Goal: Find specific page/section: Find specific page/section

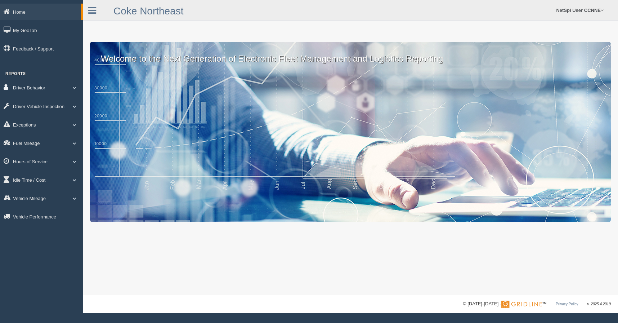
click at [36, 89] on link "Driver Behavior" at bounding box center [41, 87] width 83 height 16
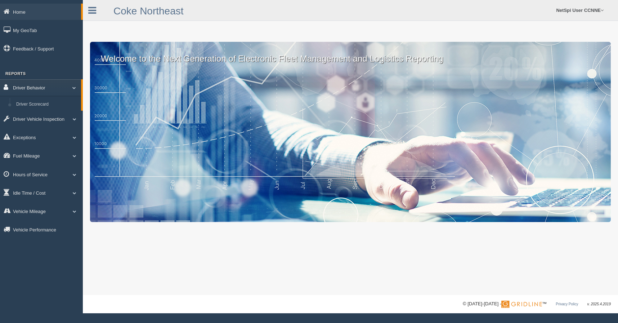
click at [36, 89] on link "Driver Behavior" at bounding box center [40, 87] width 81 height 16
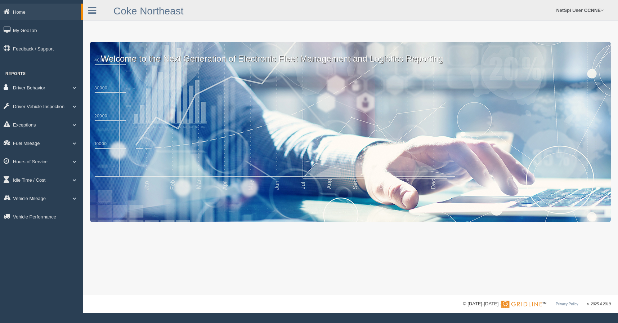
click at [36, 89] on link "Driver Behavior" at bounding box center [41, 87] width 83 height 16
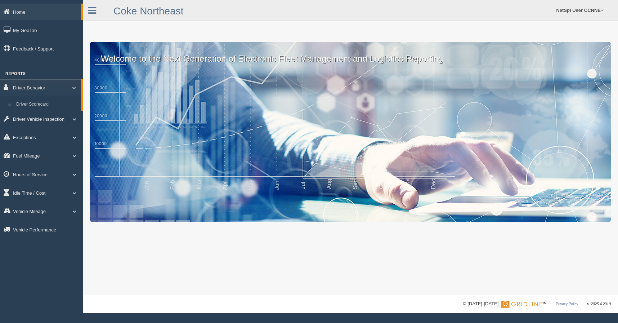
click at [40, 121] on link "Driver Vehicle Inspection" at bounding box center [41, 119] width 83 height 16
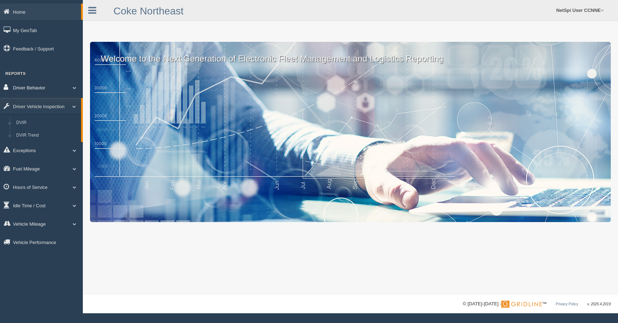
click at [36, 91] on link "Driver Behavior" at bounding box center [41, 87] width 83 height 16
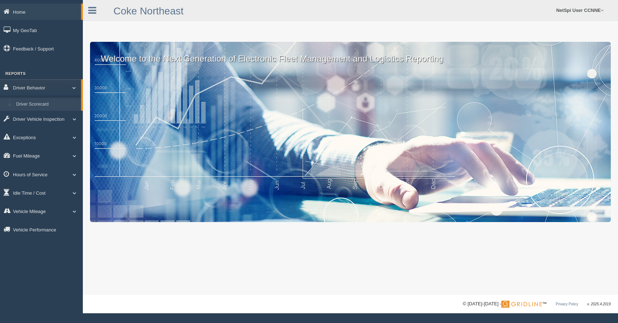
click at [33, 102] on link "Driver Scorecard" at bounding box center [47, 104] width 68 height 13
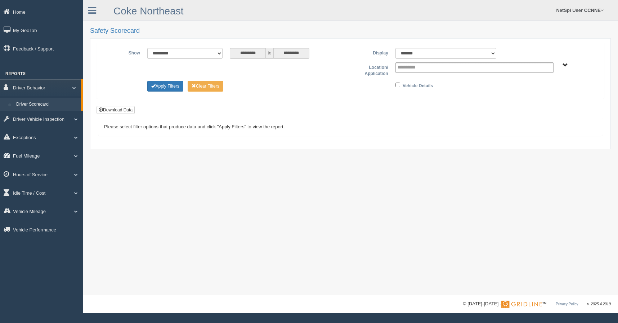
click at [50, 157] on link "Fuel Mileage" at bounding box center [41, 155] width 83 height 16
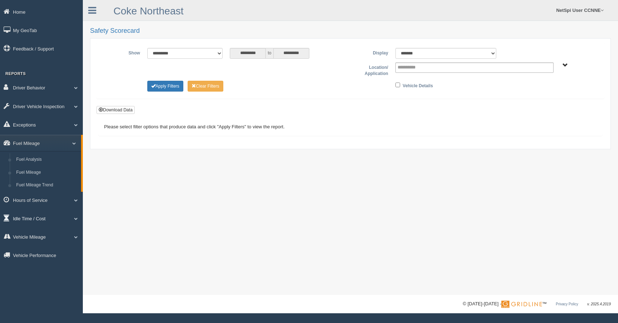
click at [61, 223] on link "Idle Time / Cost" at bounding box center [41, 218] width 83 height 16
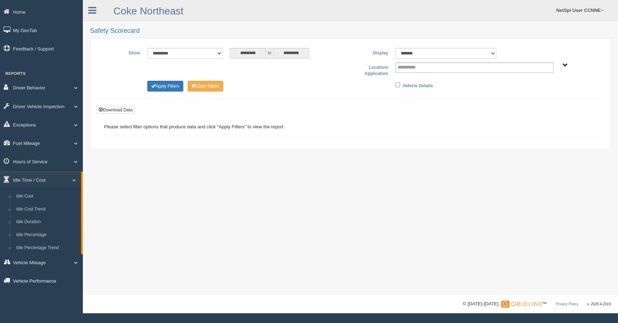
click at [40, 283] on link "Vehicle Performance" at bounding box center [41, 280] width 83 height 16
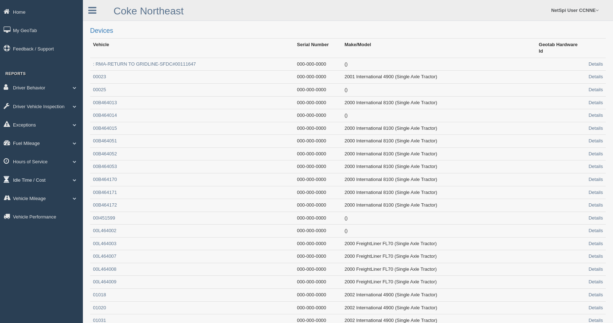
click at [39, 179] on link "Idle Time / Cost" at bounding box center [41, 180] width 83 height 16
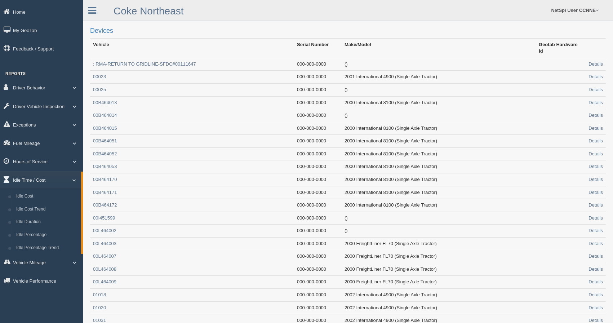
click at [39, 179] on link "Idle Time / Cost" at bounding box center [40, 180] width 81 height 16
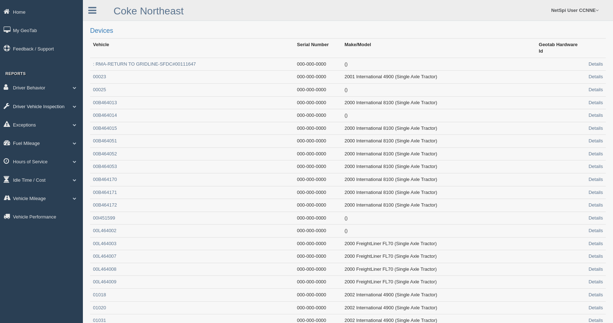
click at [35, 107] on link "Driver Vehicle Inspection" at bounding box center [41, 106] width 83 height 16
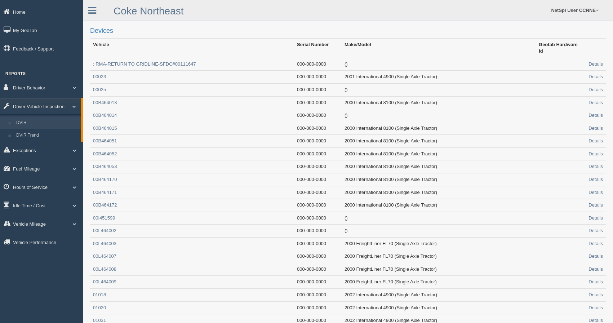
click at [24, 120] on link "DVIR" at bounding box center [47, 122] width 68 height 13
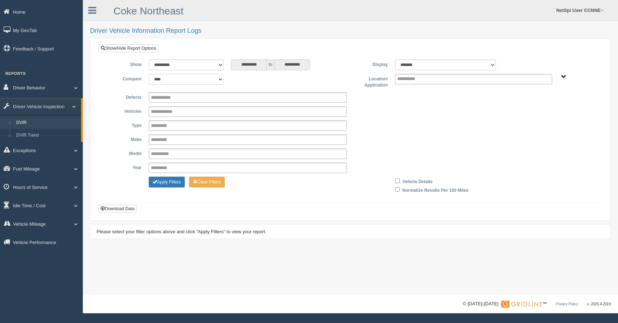
select select "**********"
click at [149, 74] on select "**********" at bounding box center [186, 79] width 75 height 11
type input "********"
type input "**********"
click at [65, 147] on link "Exceptions" at bounding box center [41, 150] width 83 height 16
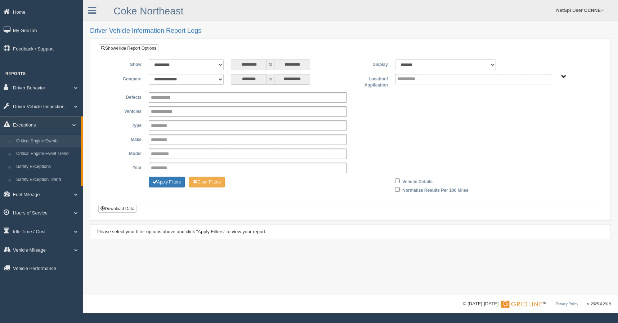
click at [66, 144] on link "Critical Engine Events" at bounding box center [47, 141] width 68 height 13
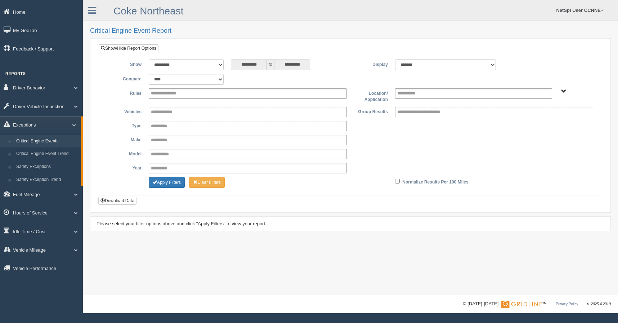
click at [28, 45] on link "Feedback / Support" at bounding box center [41, 48] width 83 height 16
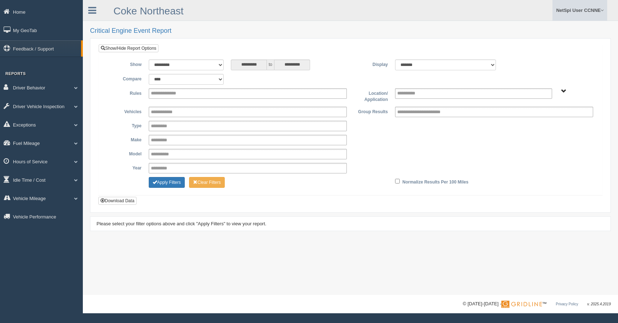
click at [582, 6] on link "NetSpi User CCNNE" at bounding box center [580, 10] width 55 height 21
click at [551, 59] on link "Log Off" at bounding box center [568, 57] width 79 height 15
